Goal: Find specific page/section: Find specific page/section

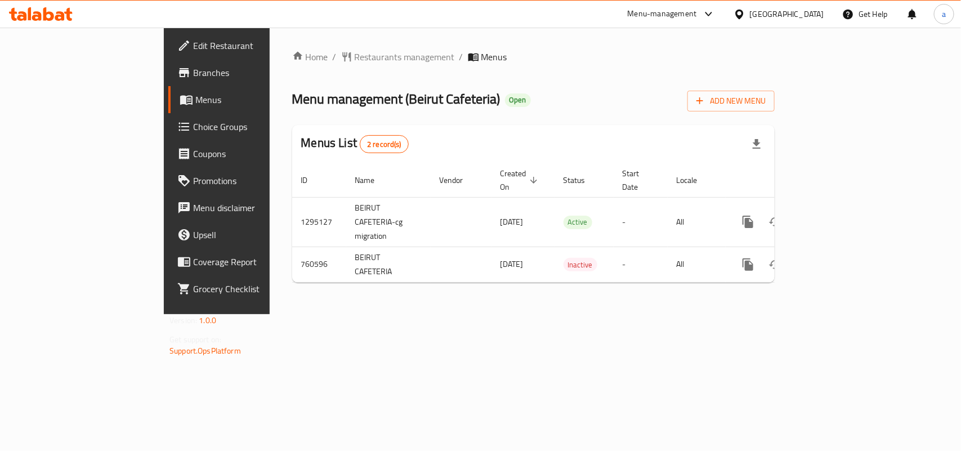
drag, startPoint x: 792, startPoint y: 17, endPoint x: 786, endPoint y: 26, distance: 10.9
click at [792, 17] on div "United Arab Emirates" at bounding box center [787, 14] width 74 height 12
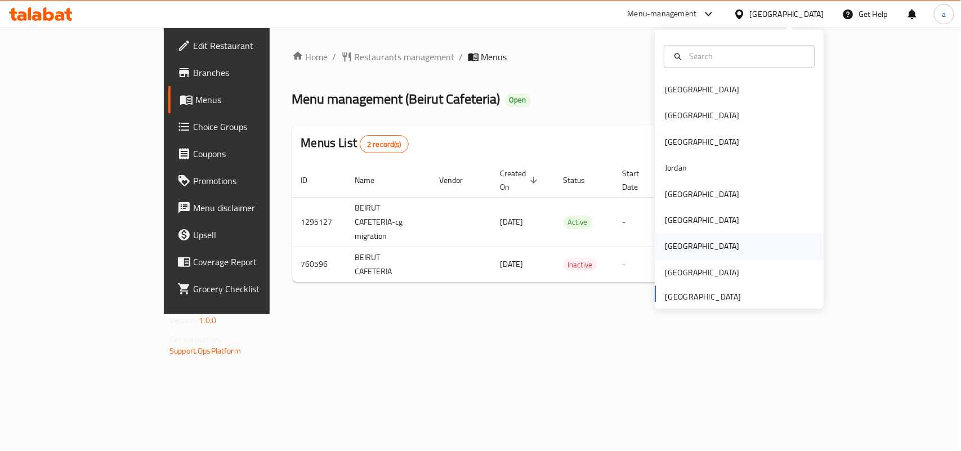
click at [668, 243] on div "[GEOGRAPHIC_DATA]" at bounding box center [702, 246] width 74 height 12
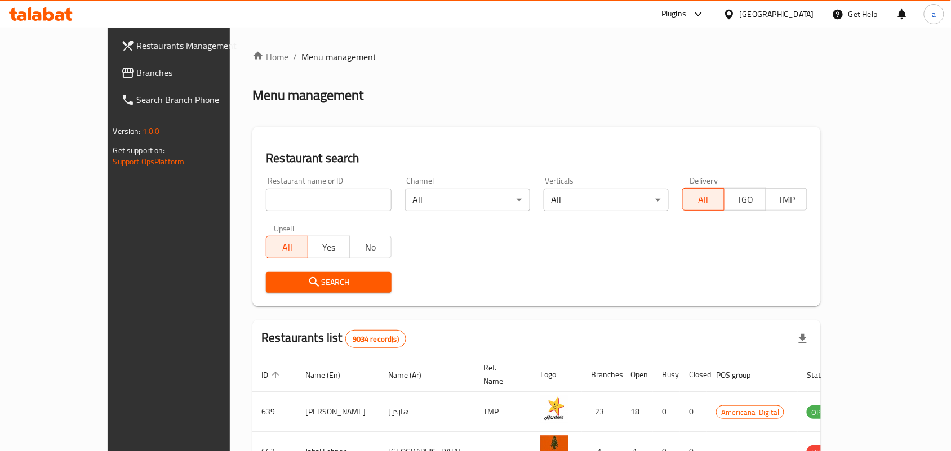
click at [137, 77] on span "Branches" at bounding box center [197, 73] width 121 height 14
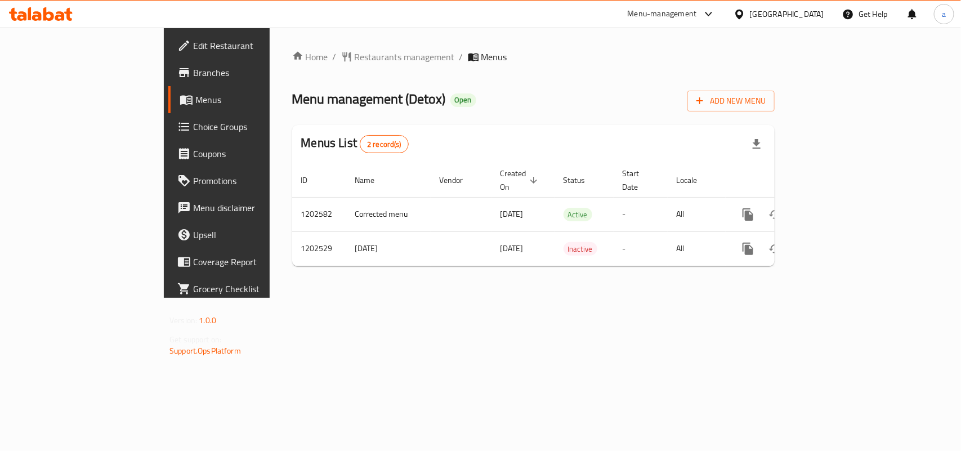
click at [510, 69] on div "Home / Restaurants management / Menus Menu management ( Detox ) Open Add New Me…" at bounding box center [533, 162] width 483 height 225
click at [355, 55] on span "Restaurants management" at bounding box center [405, 57] width 100 height 14
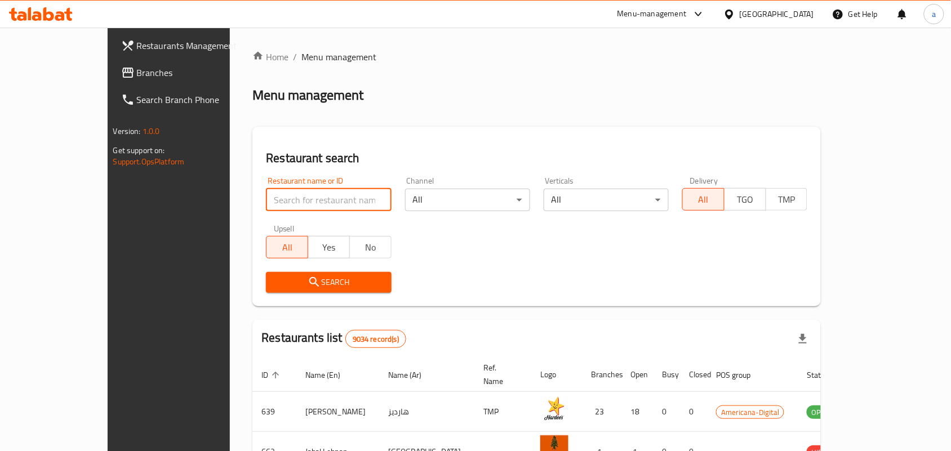
click at [266, 207] on input "search" at bounding box center [328, 200] width 125 height 23
paste input "669260"
type input "669260"
click button "Search" at bounding box center [328, 282] width 125 height 21
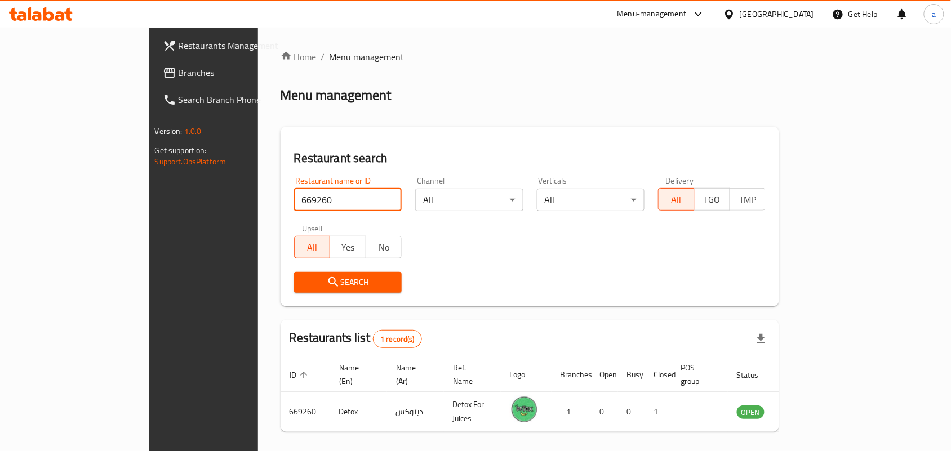
click at [179, 69] on span "Branches" at bounding box center [239, 73] width 121 height 14
